Goal: Transaction & Acquisition: Purchase product/service

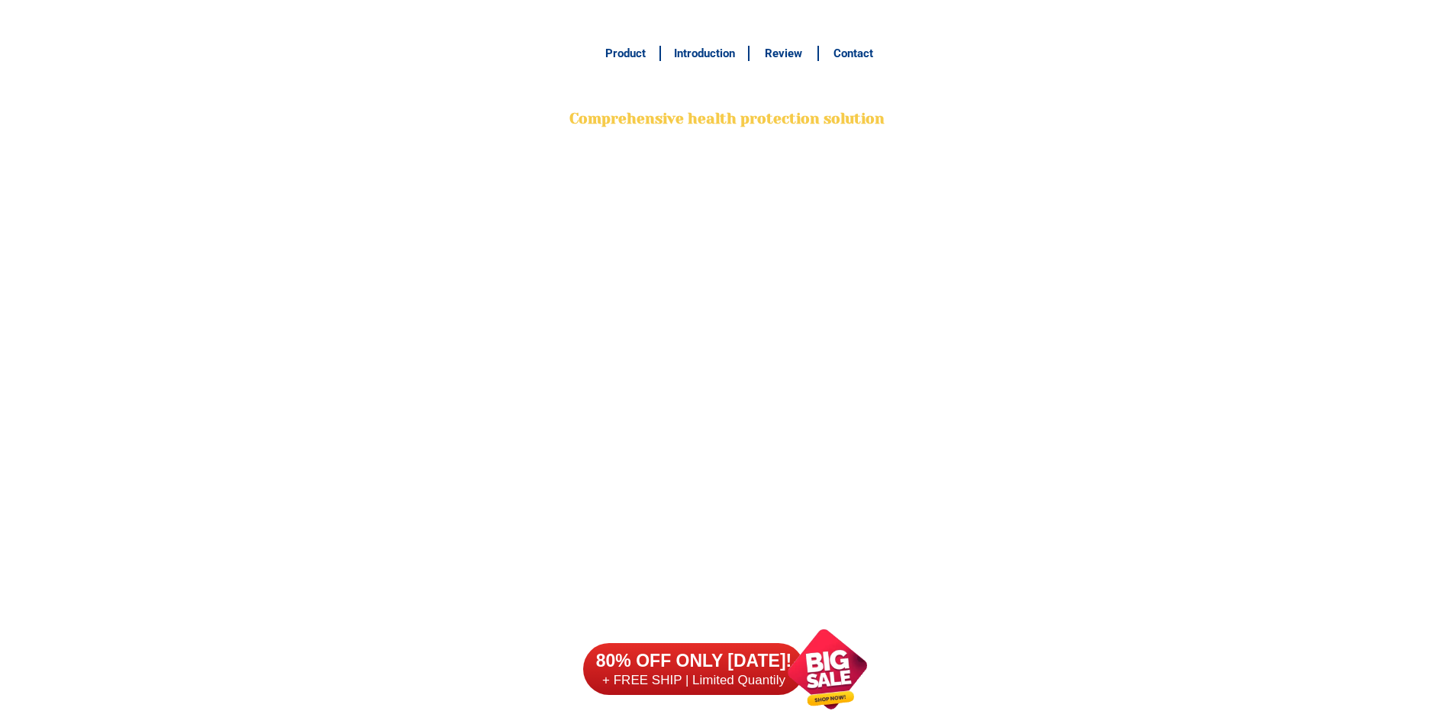
scroll to position [12035, 0]
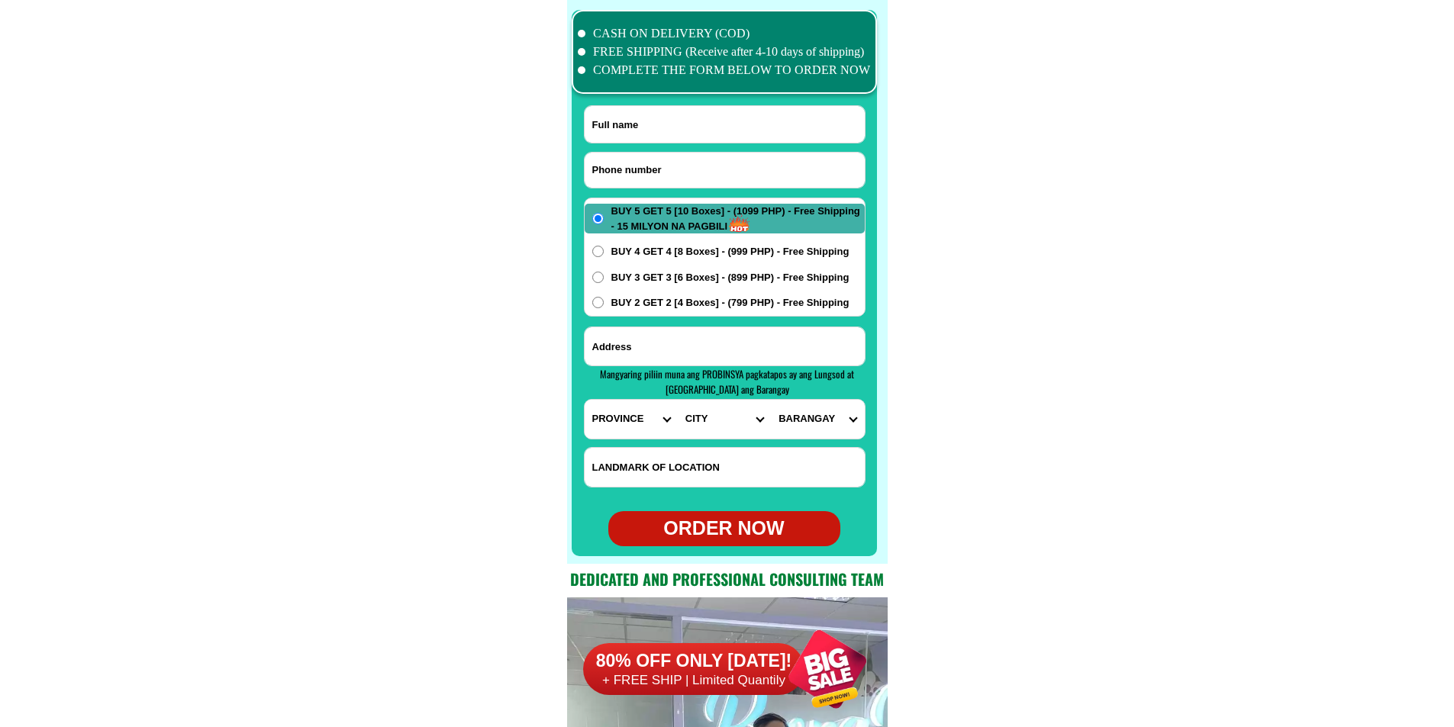
click at [637, 174] on input "Input phone_number" at bounding box center [725, 170] width 280 height 35
type input "09471042496"
click at [637, 117] on input "Input full_name" at bounding box center [725, 124] width 280 height 37
paste input "[PERSON_NAME]"
type input "[PERSON_NAME]"
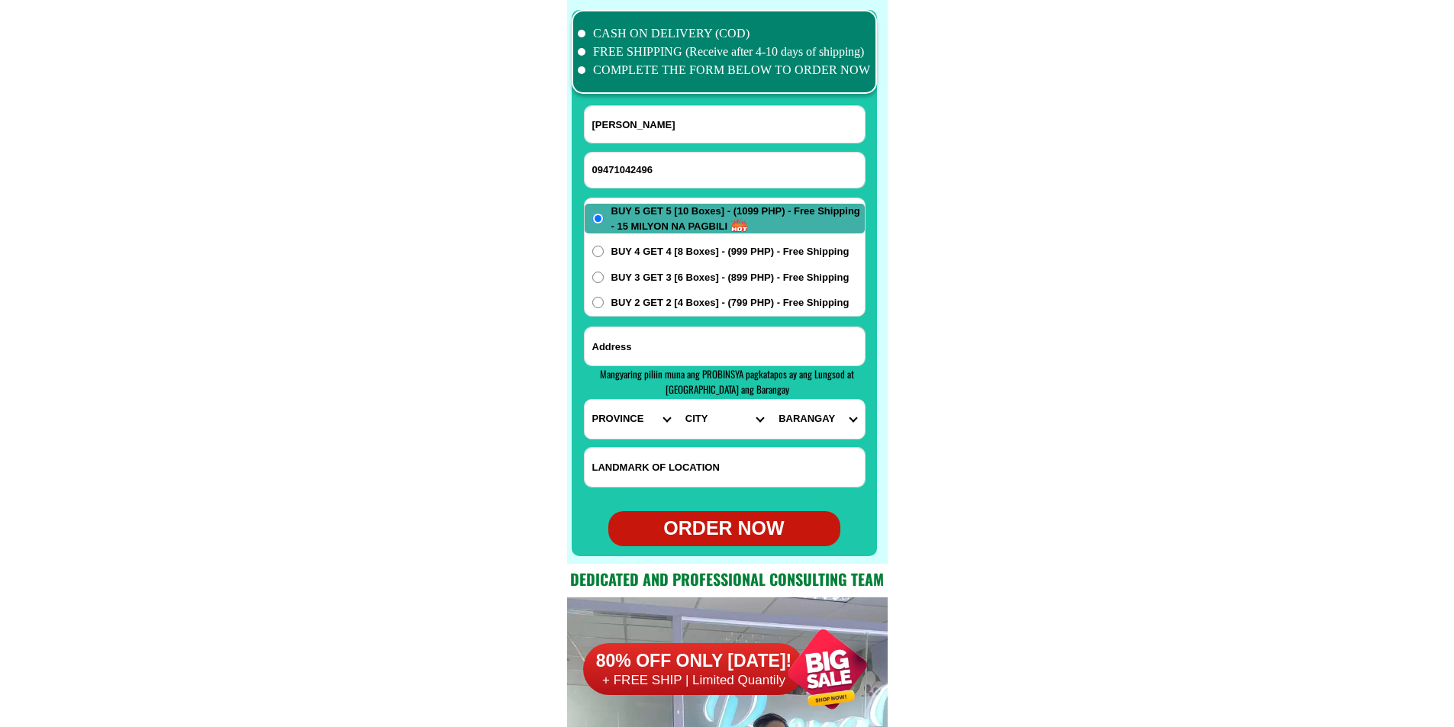
paste input "brgy. kinatihan1,,,,[PERSON_NAME]. [GEOGRAPHIC_DATA]"
click at [635, 335] on input "brgy. kinatihan1,,,,[PERSON_NAME]. [GEOGRAPHIC_DATA]" at bounding box center [725, 346] width 280 height 38
type input "brgy. kinatihan1,,,,[PERSON_NAME]. [GEOGRAPHIC_DATA]"
click at [619, 408] on select "PROVINCE [GEOGRAPHIC_DATA] [GEOGRAPHIC_DATA][PERSON_NAME][GEOGRAPHIC_DATA][GEOG…" at bounding box center [631, 419] width 93 height 39
select select "63_397"
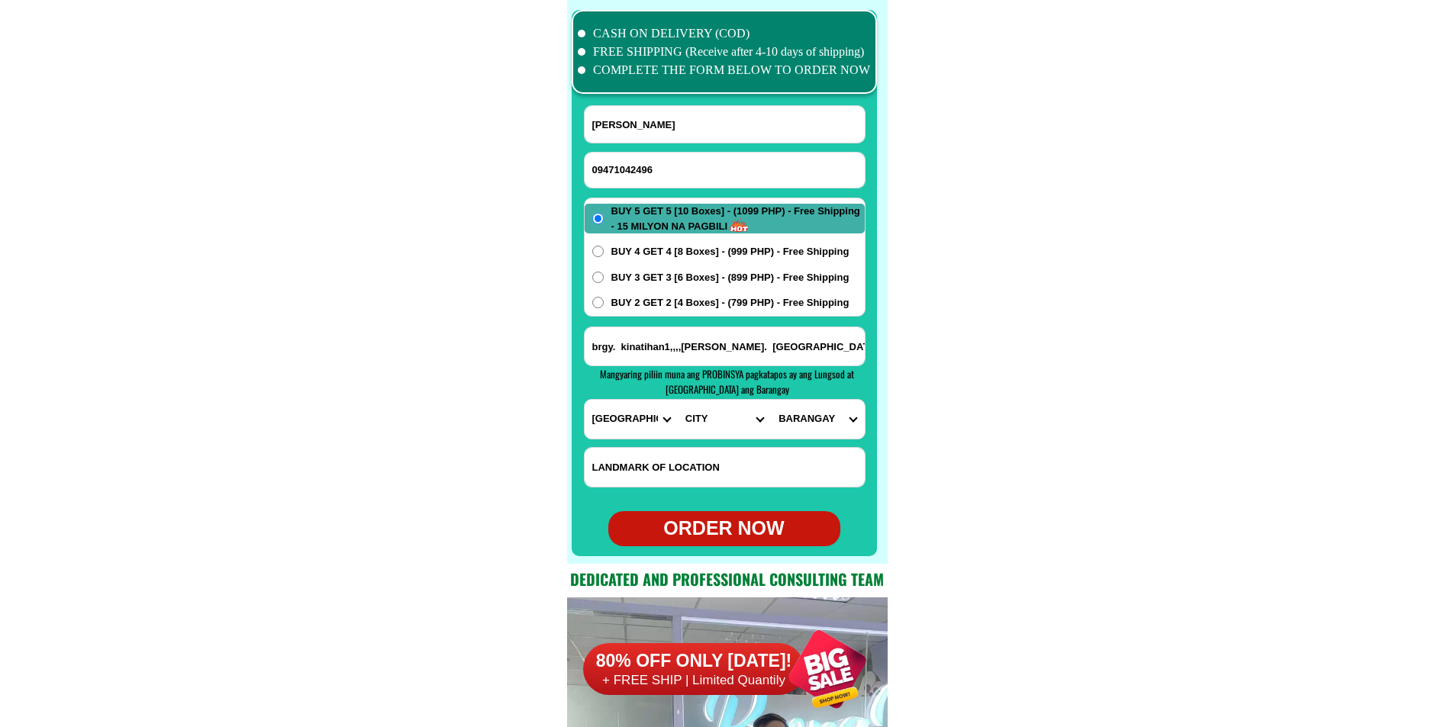
click at [585, 400] on select "PROVINCE [GEOGRAPHIC_DATA] [GEOGRAPHIC_DATA][PERSON_NAME][GEOGRAPHIC_DATA][GEOG…" at bounding box center [631, 419] width 93 height 39
click at [690, 431] on select "CITY [GEOGRAPHIC_DATA][PERSON_NAME][GEOGRAPHIC_DATA][GEOGRAPHIC_DATA] [GEOGRAPH…" at bounding box center [724, 419] width 93 height 39
select select "63_3977582"
click at [678, 400] on select "CITY [GEOGRAPHIC_DATA][PERSON_NAME][GEOGRAPHIC_DATA][GEOGRAPHIC_DATA] [GEOGRAPH…" at bounding box center [724, 419] width 93 height 39
click at [801, 417] on select "[GEOGRAPHIC_DATA] [GEOGRAPHIC_DATA] [GEOGRAPHIC_DATA] Bukal sur [GEOGRAPHIC_DAT…" at bounding box center [817, 419] width 93 height 39
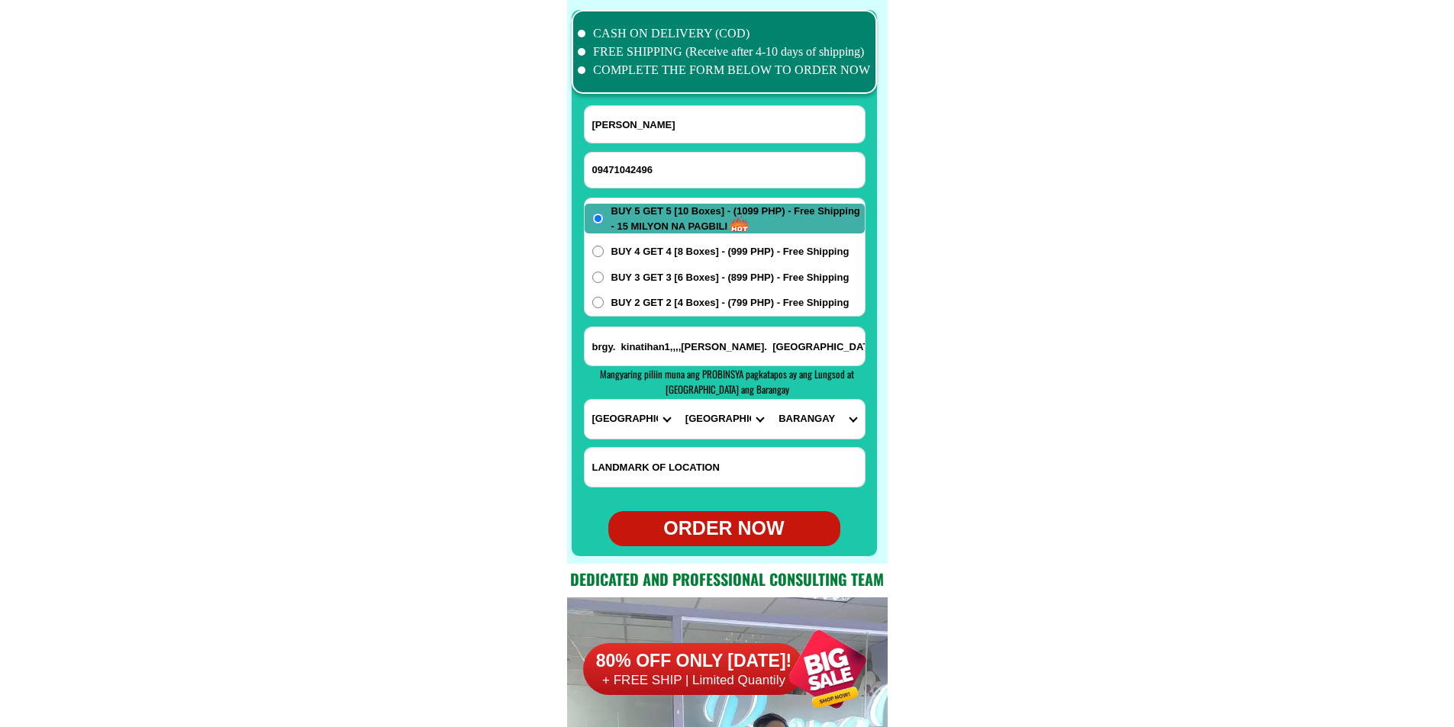
select select "63_39775821503"
click at [771, 400] on select "[GEOGRAPHIC_DATA] [GEOGRAPHIC_DATA] [GEOGRAPHIC_DATA] Bukal sur [GEOGRAPHIC_DAT…" at bounding box center [817, 419] width 93 height 39
click at [683, 301] on span "BUY 2 GET 2 [4 Boxes] - (799 PHP) - Free Shipping" at bounding box center [730, 302] width 238 height 15
click at [604, 301] on input "BUY 2 GET 2 [4 Boxes] - (799 PHP) - Free Shipping" at bounding box center [597, 302] width 11 height 11
radio input "true"
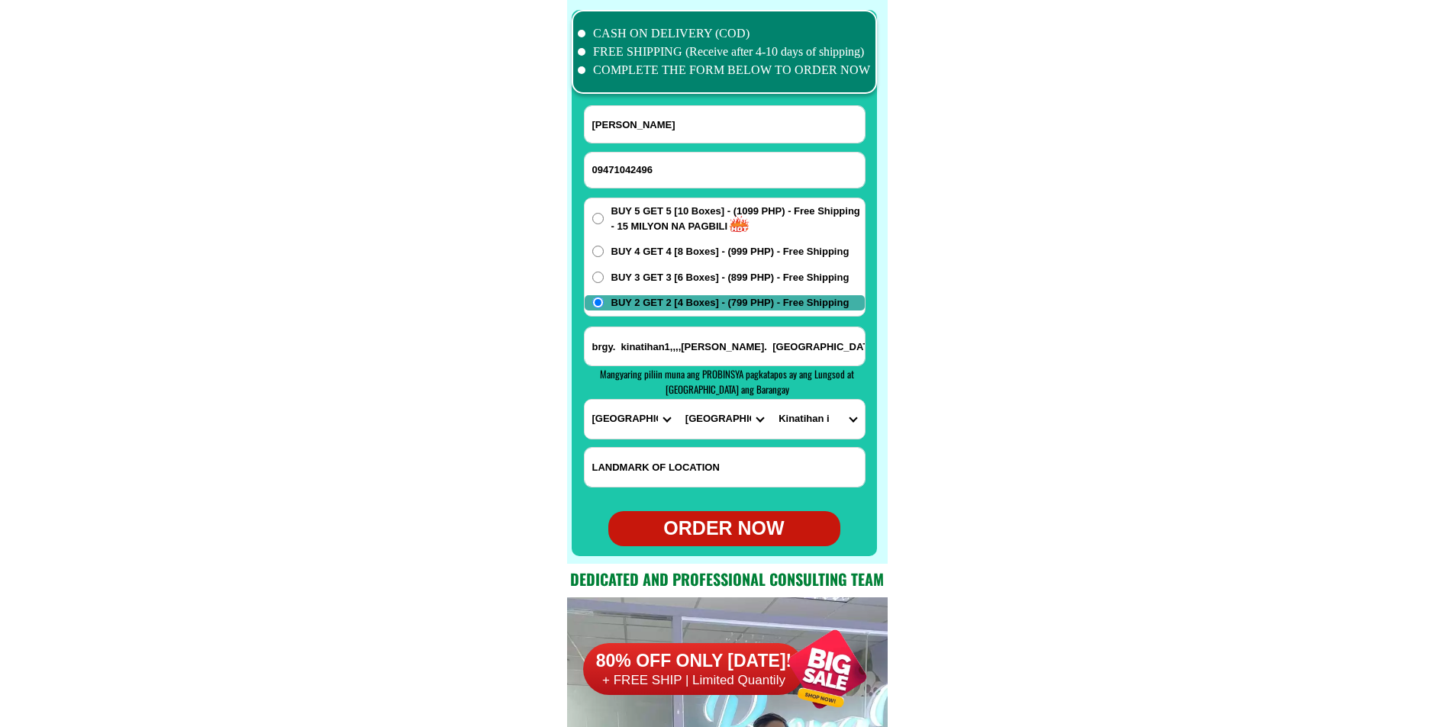
click at [731, 537] on div "ORDER NOW" at bounding box center [724, 528] width 232 height 29
type input "brgy. kinatihan1,,,,[PERSON_NAME]. [GEOGRAPHIC_DATA]"
radio input "true"
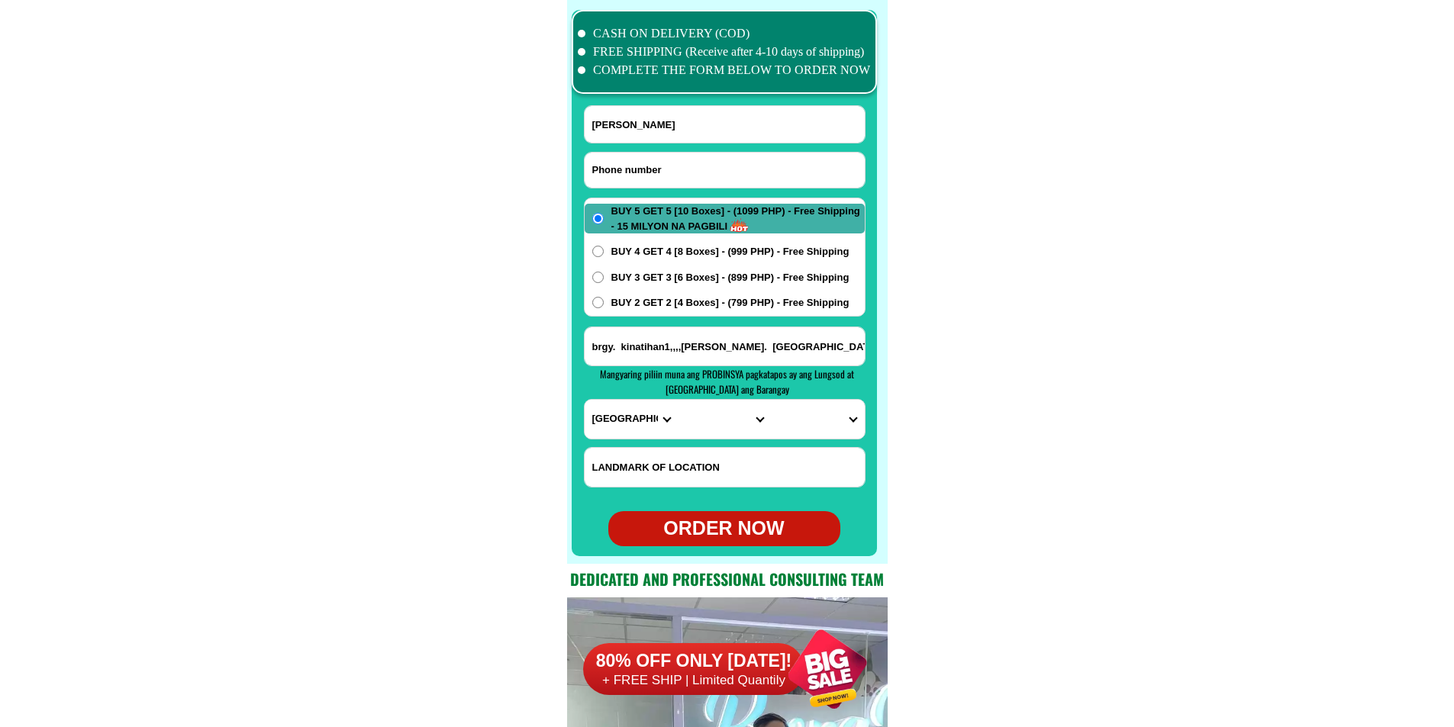
drag, startPoint x: 718, startPoint y: 174, endPoint x: 654, endPoint y: 150, distance: 67.6
click at [718, 174] on input "Input phone_number" at bounding box center [725, 170] width 280 height 35
paste input "09757941898"
type input "09757941898"
paste input "[PERSON_NAME]"
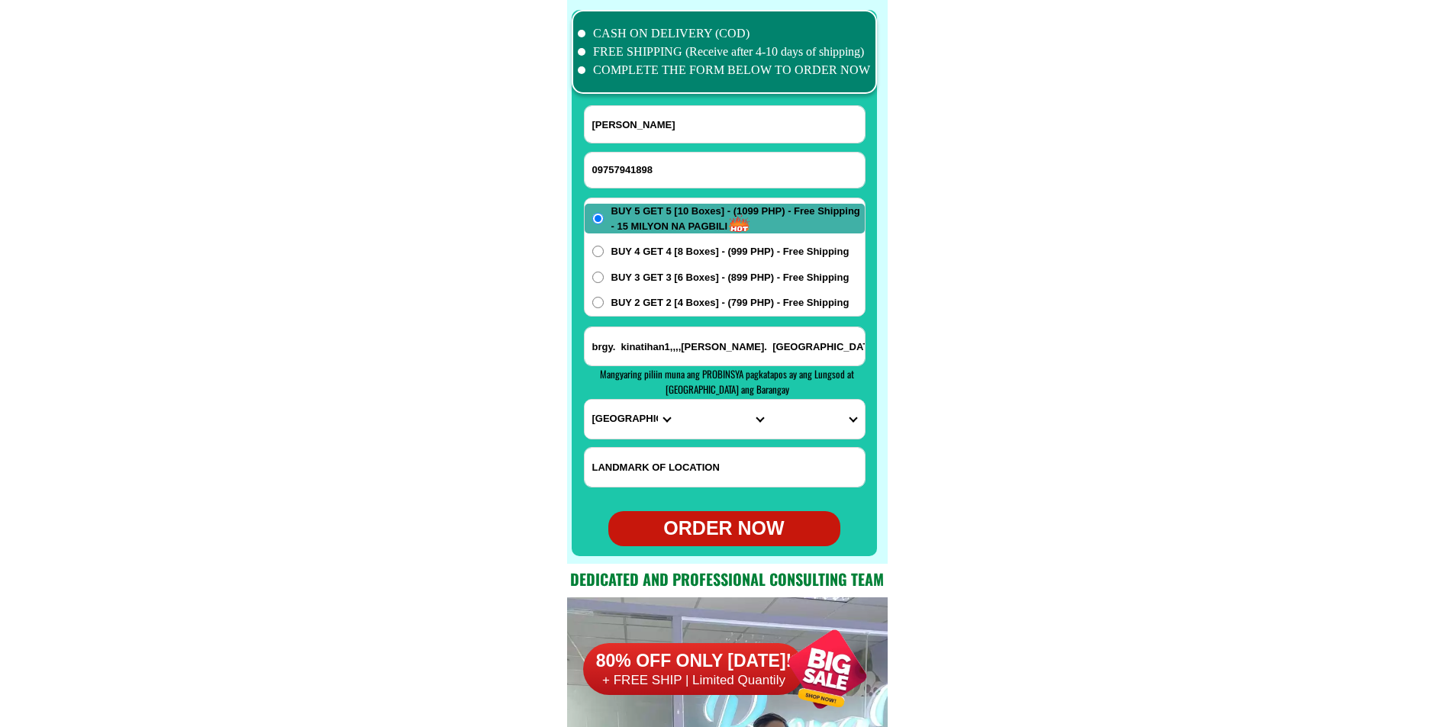
click at [640, 120] on input "[PERSON_NAME]" at bounding box center [725, 124] width 280 height 37
type input "[PERSON_NAME]"
click at [668, 348] on input "Input address" at bounding box center [725, 346] width 280 height 38
paste input "eraq zone 4 near [GEOGRAPHIC_DATA] patag [GEOGRAPHIC_DATA]"
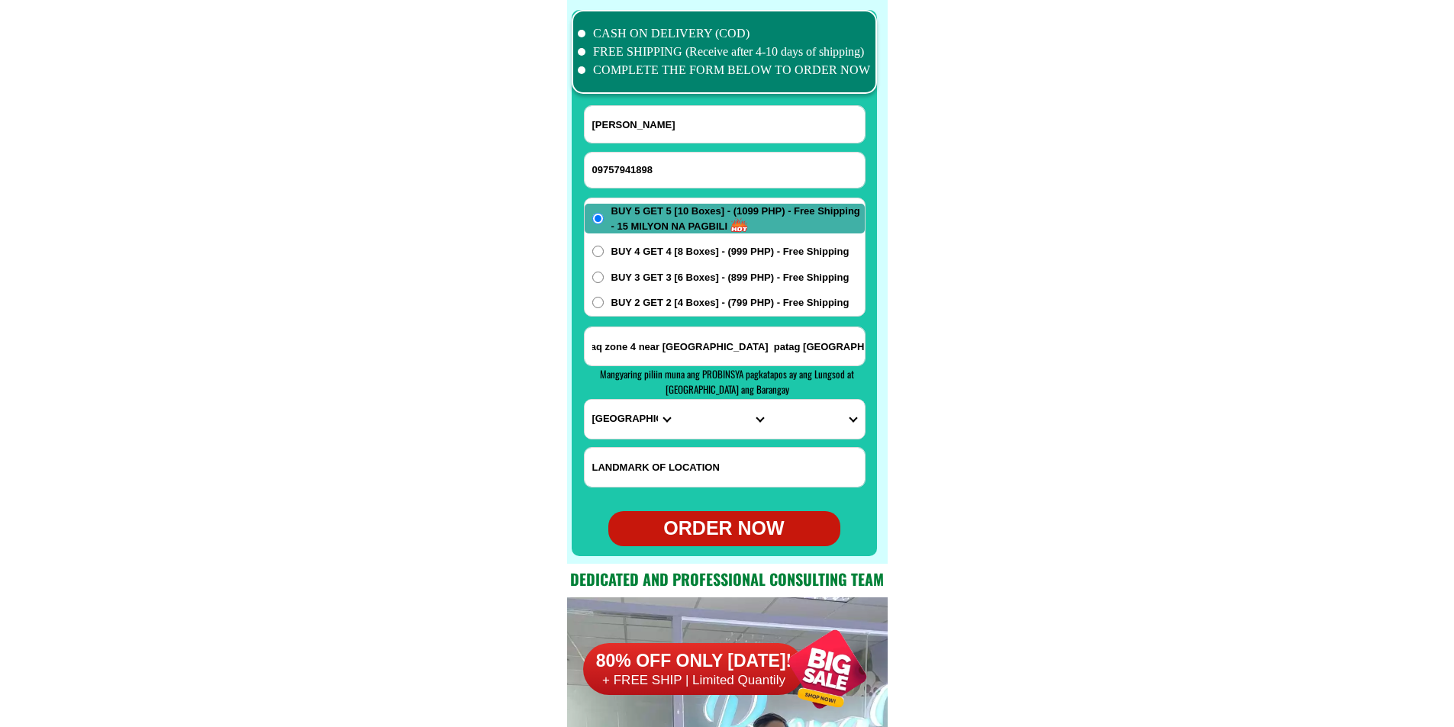
type input "eraq zone 4 near [GEOGRAPHIC_DATA] patag [GEOGRAPHIC_DATA]"
click at [597, 431] on select "PROVINCE [GEOGRAPHIC_DATA] [GEOGRAPHIC_DATA][PERSON_NAME][GEOGRAPHIC_DATA][GEOG…" at bounding box center [631, 419] width 93 height 39
select select "63_386"
click at [585, 400] on select "PROVINCE [GEOGRAPHIC_DATA] [GEOGRAPHIC_DATA][PERSON_NAME][GEOGRAPHIC_DATA][GEOG…" at bounding box center [631, 419] width 93 height 39
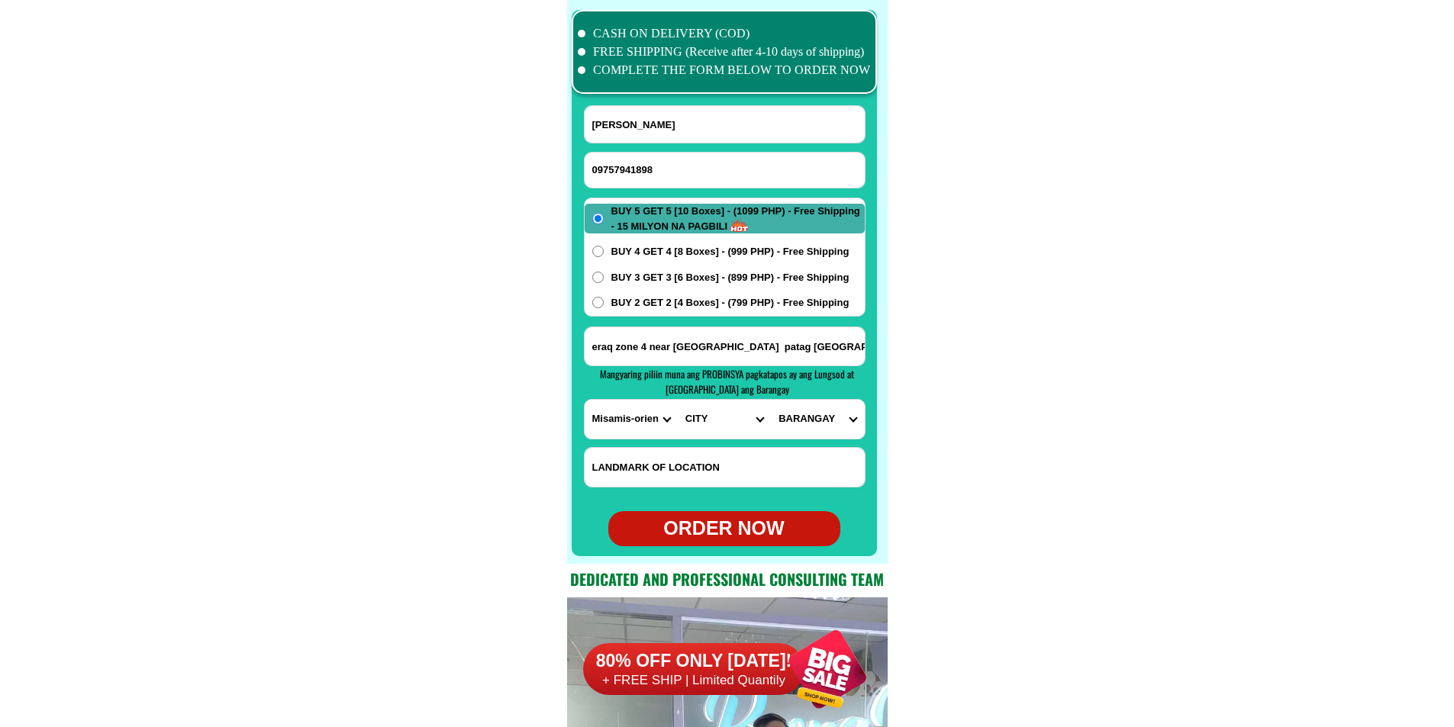
click at [689, 414] on select "CITY Alubijid [PERSON_NAME][GEOGRAPHIC_DATA][GEOGRAPHIC_DATA] [GEOGRAPHIC_DATA]…" at bounding box center [724, 419] width 93 height 39
select select "63_386807"
click at [678, 400] on select "CITY Alubijid [PERSON_NAME][GEOGRAPHIC_DATA][GEOGRAPHIC_DATA] [GEOGRAPHIC_DATA]…" at bounding box center [724, 419] width 93 height 39
click at [808, 421] on select "BARANGAY Agusan [GEOGRAPHIC_DATA] [GEOGRAPHIC_DATA] Balulang Barangay 1 (pob.) …" at bounding box center [817, 419] width 93 height 39
select select "63_3868078561"
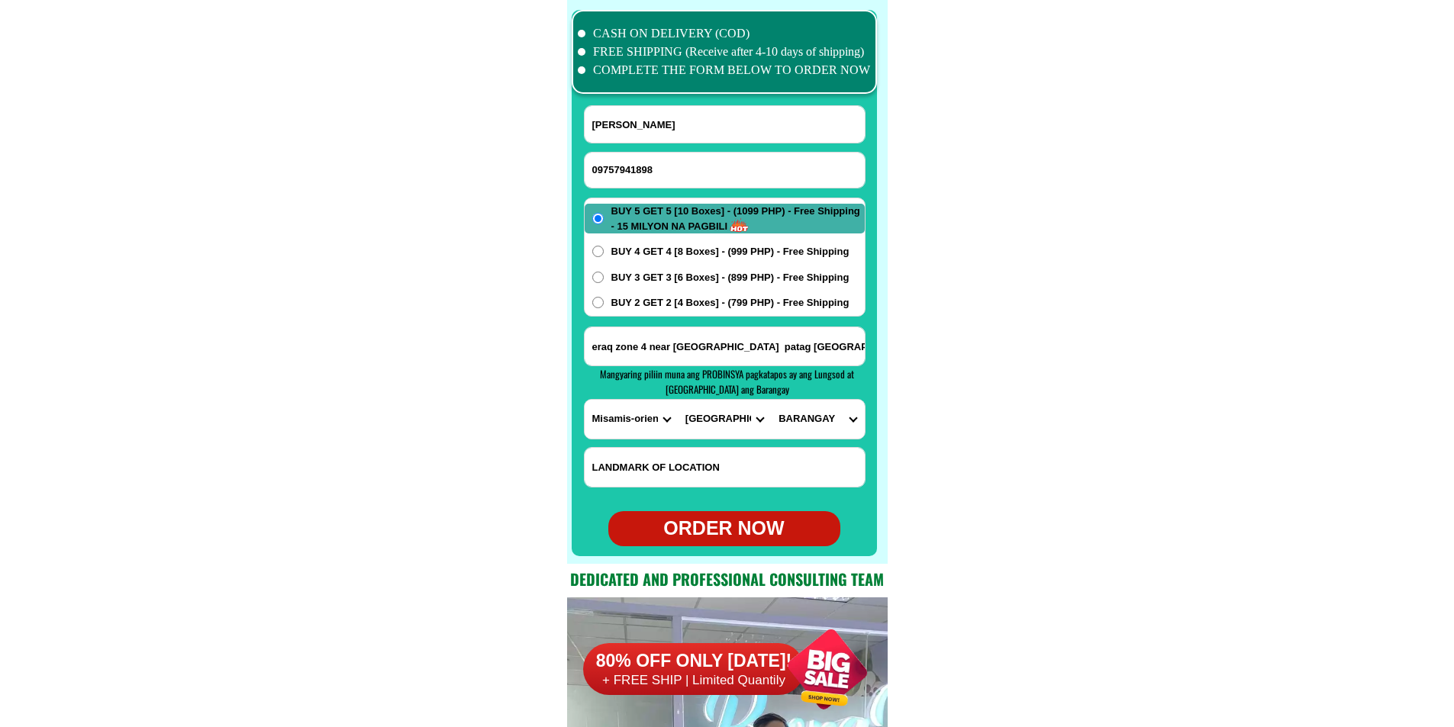
click at [771, 400] on select "BARANGAY Agusan [GEOGRAPHIC_DATA] [GEOGRAPHIC_DATA] Balulang Barangay 1 (pob.) …" at bounding box center [817, 419] width 93 height 39
